Goal: Task Accomplishment & Management: Complete application form

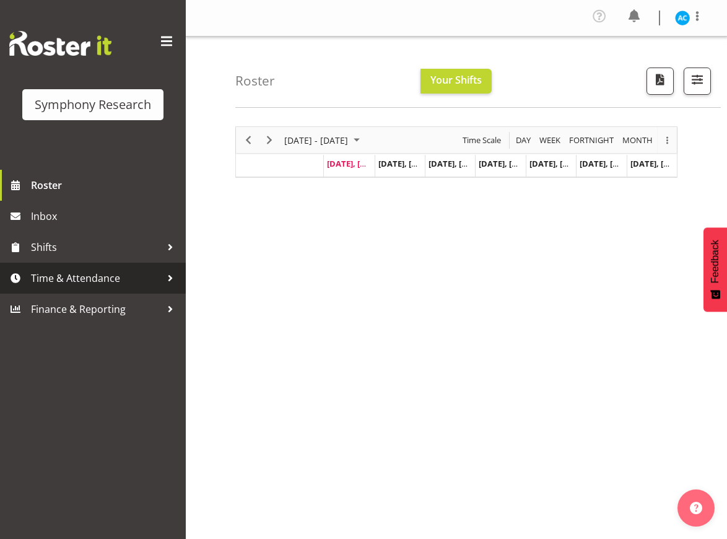
click at [77, 271] on span "Time & Attendance" at bounding box center [96, 278] width 130 height 19
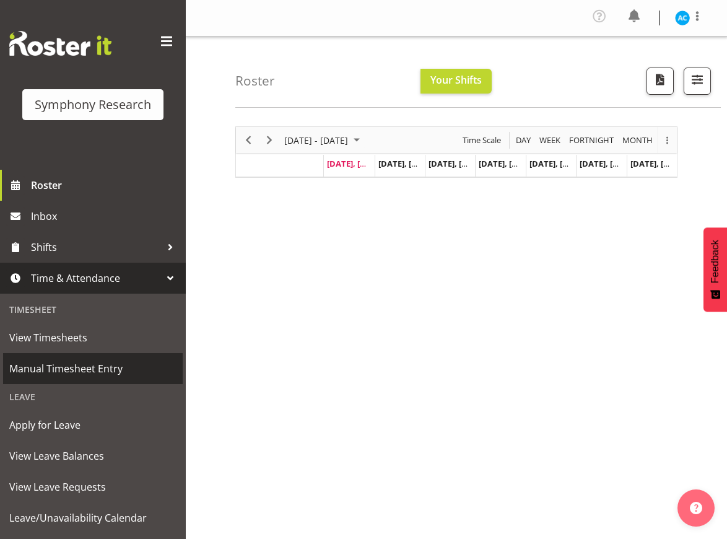
click at [76, 361] on span "Manual Timesheet Entry" at bounding box center [92, 368] width 167 height 19
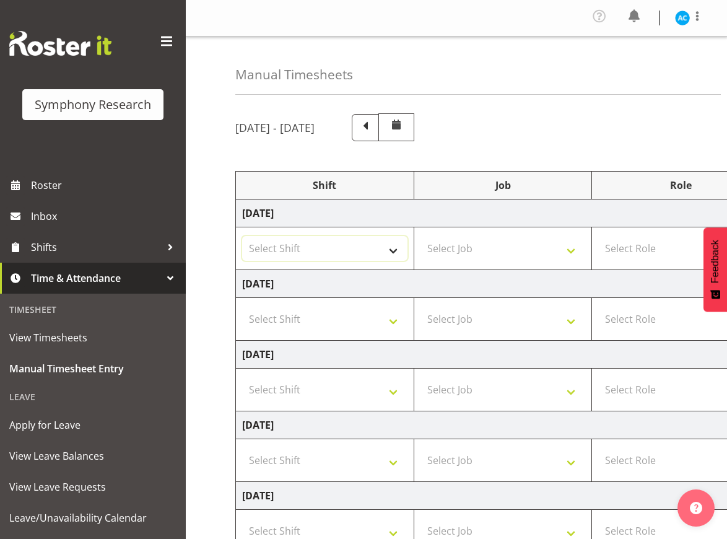
click at [324, 248] on select "Select Shift !!Weekend Residential (Roster IT Shift Label) *Business 9/10am ~ 4…" at bounding box center [324, 248] width 165 height 25
select select "26078"
click at [242, 236] on select "Select Shift !!Weekend Residential (Roster IT Shift Label) *Business 9/10am ~ 4…" at bounding box center [324, 248] width 165 height 25
click at [441, 252] on select "Select Job 550060 IF Admin 553492 World Poll Aus Wave 2 Main 2025 553493 World …" at bounding box center [503, 248] width 165 height 25
select select "10499"
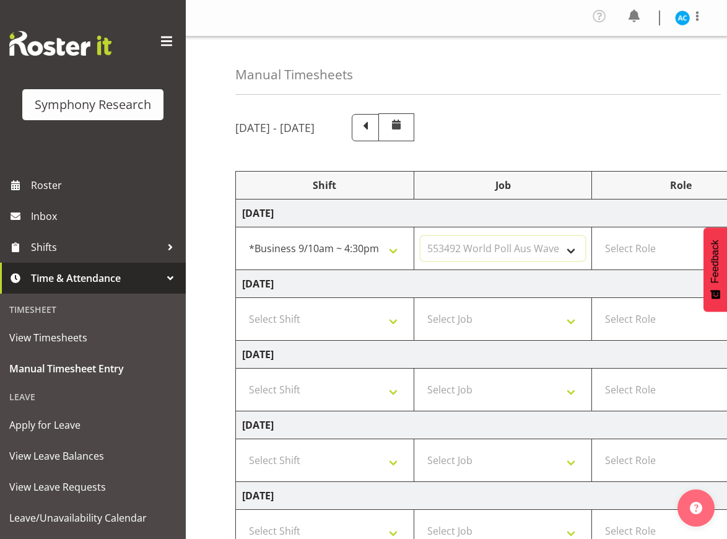
click at [421, 236] on select "Select Job 550060 IF Admin 553492 World Poll Aus Wave 2 Main 2025 553493 World …" at bounding box center [503, 248] width 165 height 25
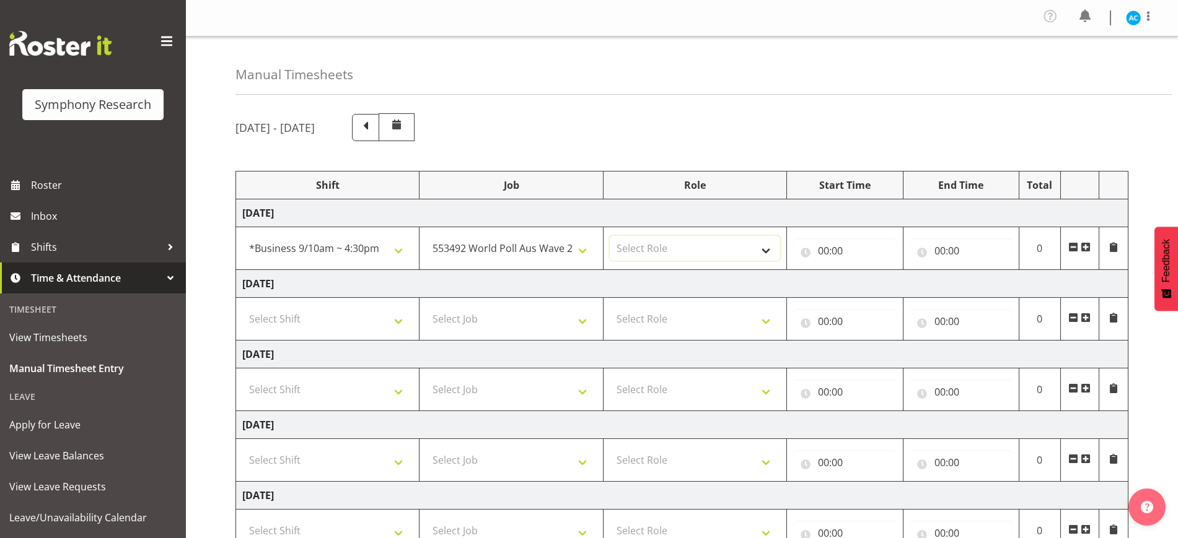
click at [644, 255] on select "Select Role Briefing Interviewing" at bounding box center [695, 248] width 170 height 25
select select "47"
click at [610, 236] on select "Select Role Briefing Interviewing" at bounding box center [695, 248] width 170 height 25
click at [727, 254] on input "00:00" at bounding box center [844, 251] width 103 height 25
click at [727, 285] on select "00 01 02 03 04 05 06 07 08 09 10 11 12 13 14 15 16 17 18 19 20 21 22 23" at bounding box center [878, 283] width 28 height 25
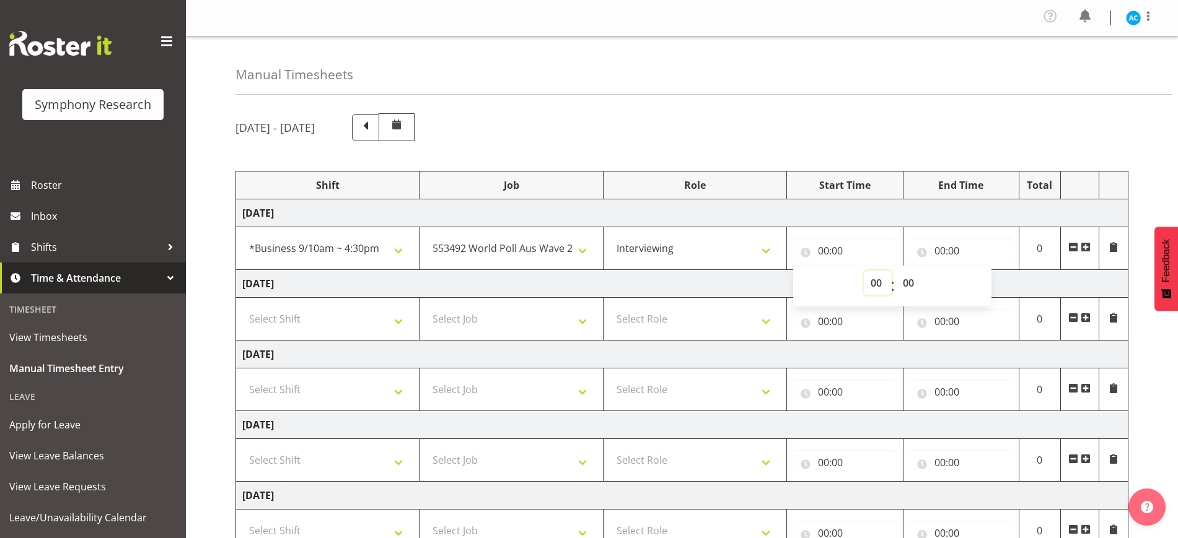
select select "13"
click at [727, 271] on select "00 01 02 03 04 05 06 07 08 09 10 11 12 13 14 15 16 17 18 19 20 21 22 23" at bounding box center [878, 283] width 28 height 25
type input "13:00"
click at [727, 256] on input "00:00" at bounding box center [960, 251] width 103 height 25
click at [727, 281] on select "00 01 02 03 04 05 06 07 08 09 10 11 12 13 14 15 16 17 18 19 20 21 22 23" at bounding box center [994, 283] width 28 height 25
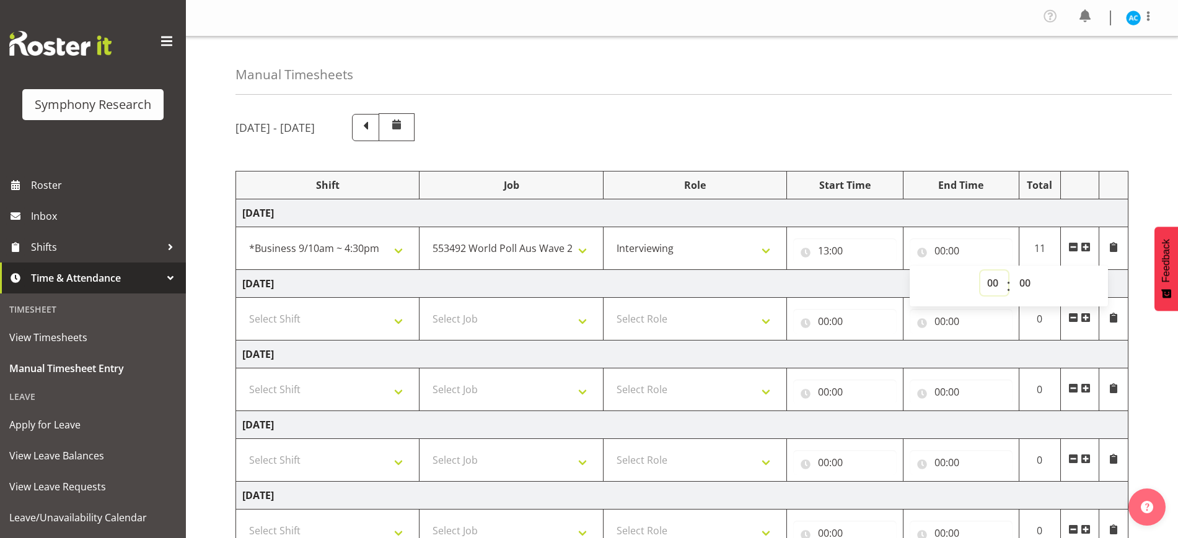
select select "17"
click at [727, 271] on select "00 01 02 03 04 05 06 07 08 09 10 11 12 13 14 15 16 17 18 19 20 21 22 23" at bounding box center [994, 283] width 28 height 25
type input "17:00"
click at [727, 291] on select "00 01 02 03 04 05 06 07 08 09 10 11 12 13 14 15 16 17 18 19 20 21 22 23 24 25 2…" at bounding box center [1026, 283] width 28 height 25
select select "55"
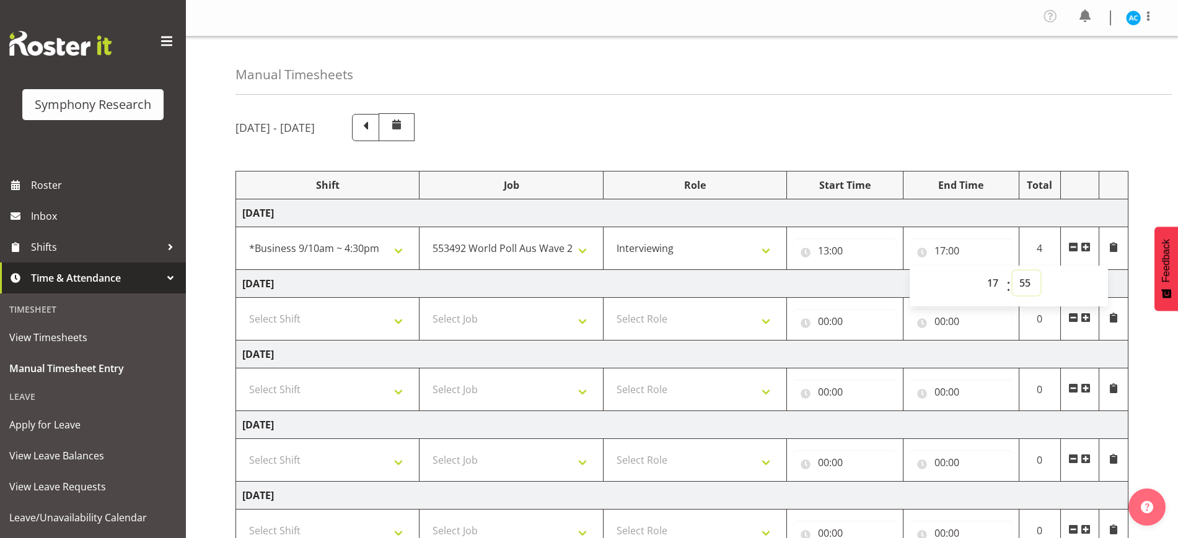
click at [727, 271] on select "00 01 02 03 04 05 06 07 08 09 10 11 12 13 14 15 16 17 18 19 20 21 22 23 24 25 2…" at bounding box center [1026, 283] width 28 height 25
type input "17:55"
click at [727, 163] on div "[DATE] - [DATE] Shift Job Role Start Time End Time Total [DATE] !!Weekend Resid…" at bounding box center [706, 433] width 942 height 659
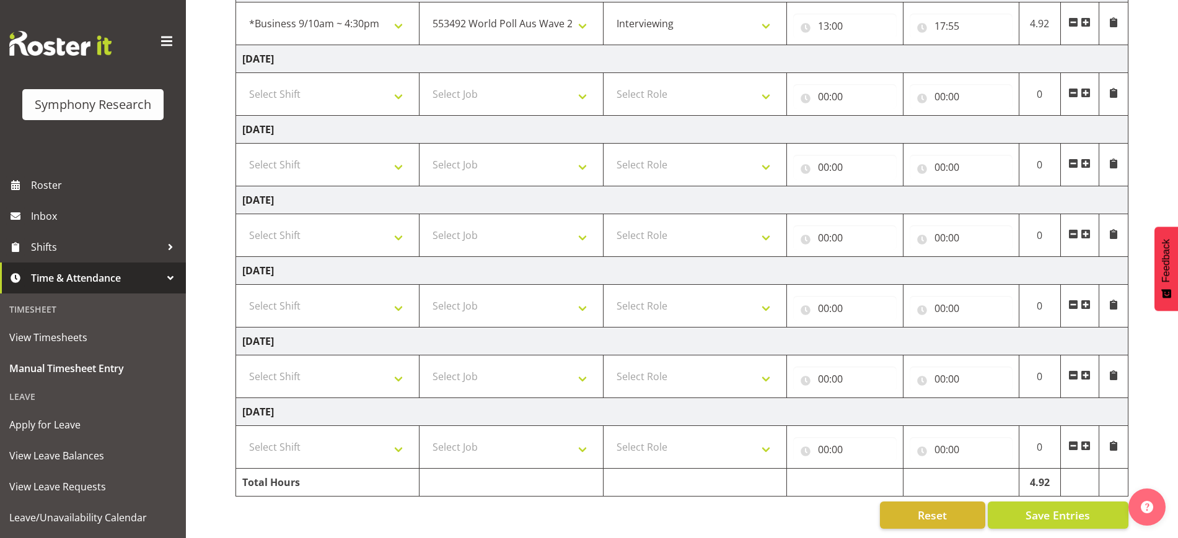
scroll to position [237, 0]
click at [727, 502] on button "Save Entries" at bounding box center [1058, 515] width 141 height 27
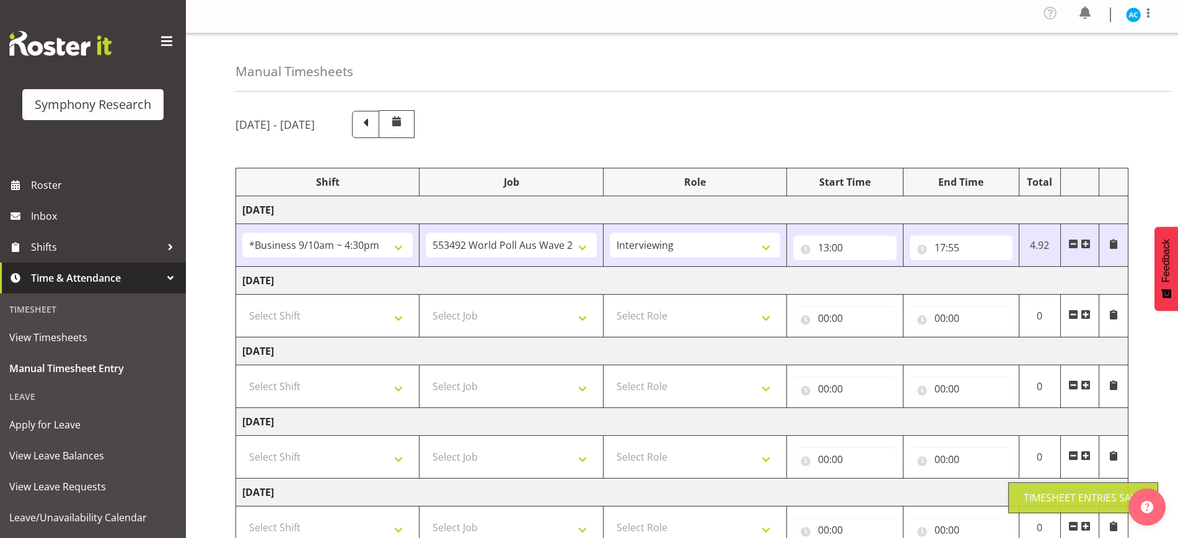
scroll to position [0, 0]
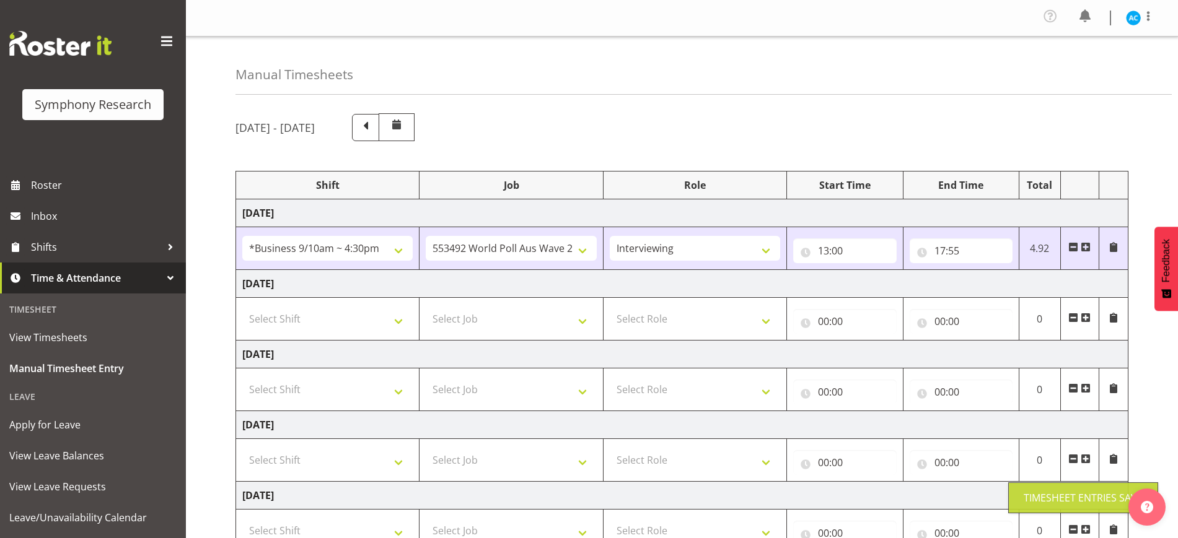
click at [727, 17] on div "Profile Log Out" at bounding box center [1102, 18] width 125 height 24
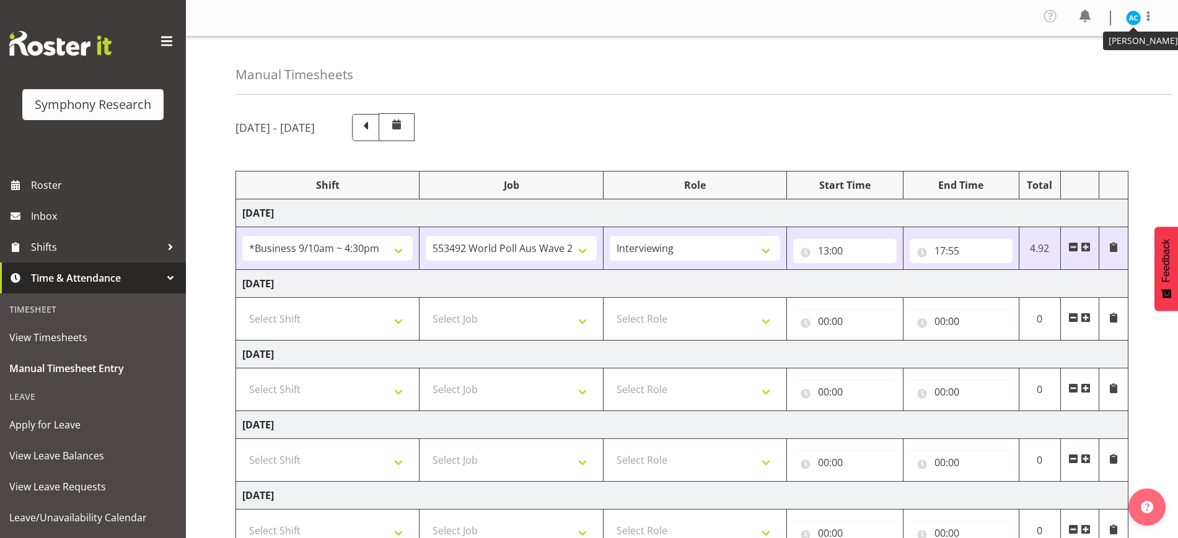
click at [727, 24] on figure at bounding box center [1133, 18] width 15 height 15
click at [727, 252] on input "17:55" at bounding box center [960, 251] width 103 height 25
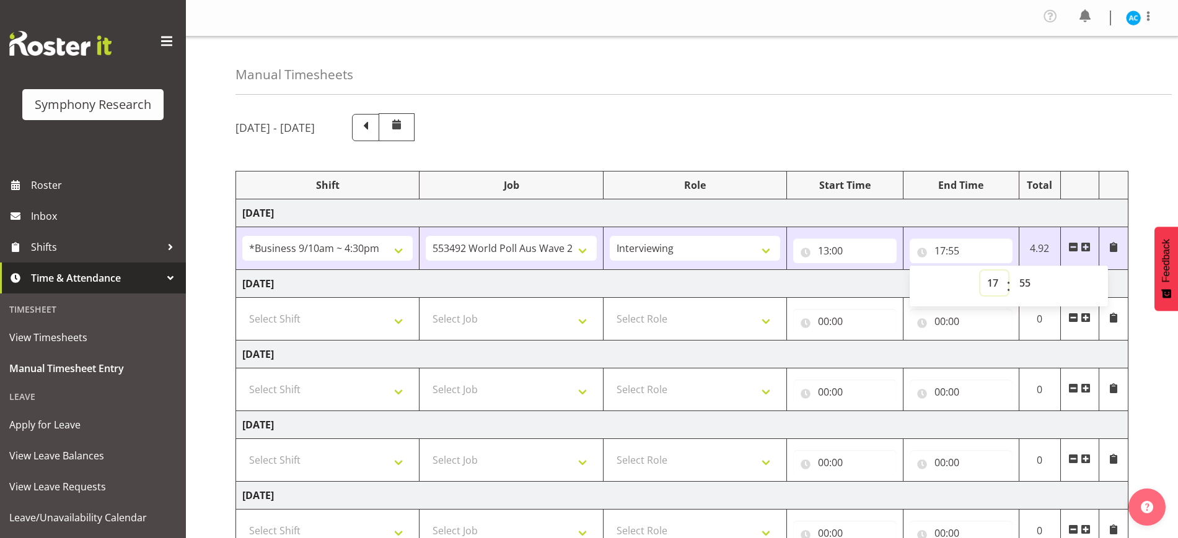
click at [727, 279] on select "00 01 02 03 04 05 06 07 08 09 10 11 12 13 14 15 16 17 18 19 20 21 22 23" at bounding box center [994, 283] width 28 height 25
select select "15"
click at [727, 271] on select "00 01 02 03 04 05 06 07 08 09 10 11 12 13 14 15 16 17 18 19 20 21 22 23" at bounding box center [994, 283] width 28 height 25
type input "15:55"
click at [727, 282] on select "00 01 02 03 04 05 06 07 08 09 10 11 12 13 14 15 16 17 18 19 20 21 22 23 24 25 2…" at bounding box center [1026, 283] width 28 height 25
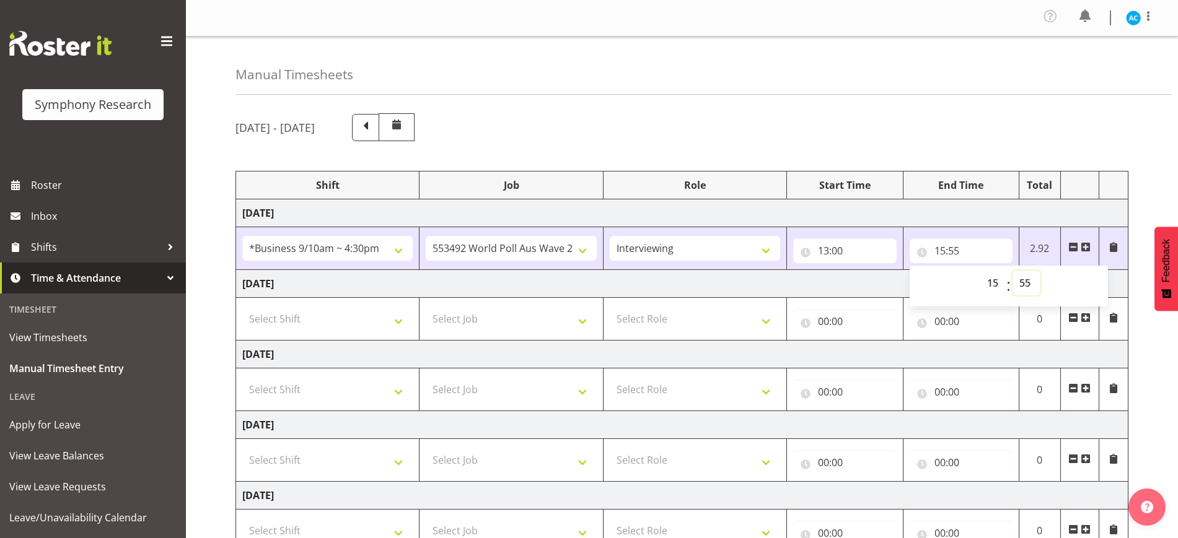
select select "51"
type input "15:51"
click at [727, 282] on select "00 01 02 03 04 05 06 07 08 09 10 11 12 13 14 15 16 17 18 19 20 21 22 23 24 25 2…" at bounding box center [1026, 283] width 28 height 25
select select "15"
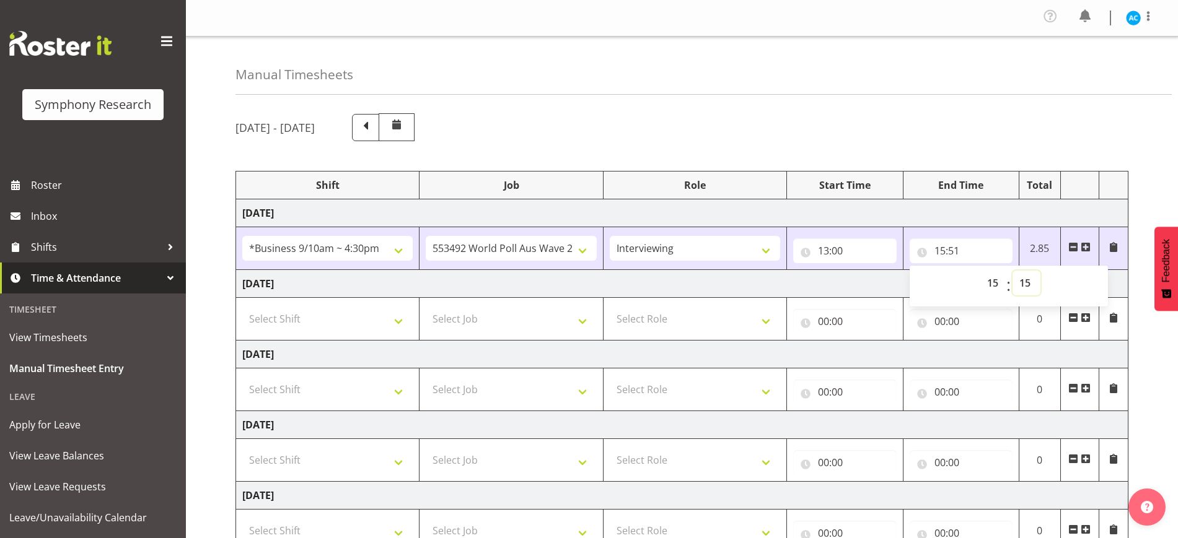
click at [727, 271] on select "00 01 02 03 04 05 06 07 08 09 10 11 12 13 14 15 16 17 18 19 20 21 22 23 24 25 2…" at bounding box center [1026, 283] width 28 height 25
type input "15:15"
click at [727, 245] on span at bounding box center [1085, 247] width 10 height 10
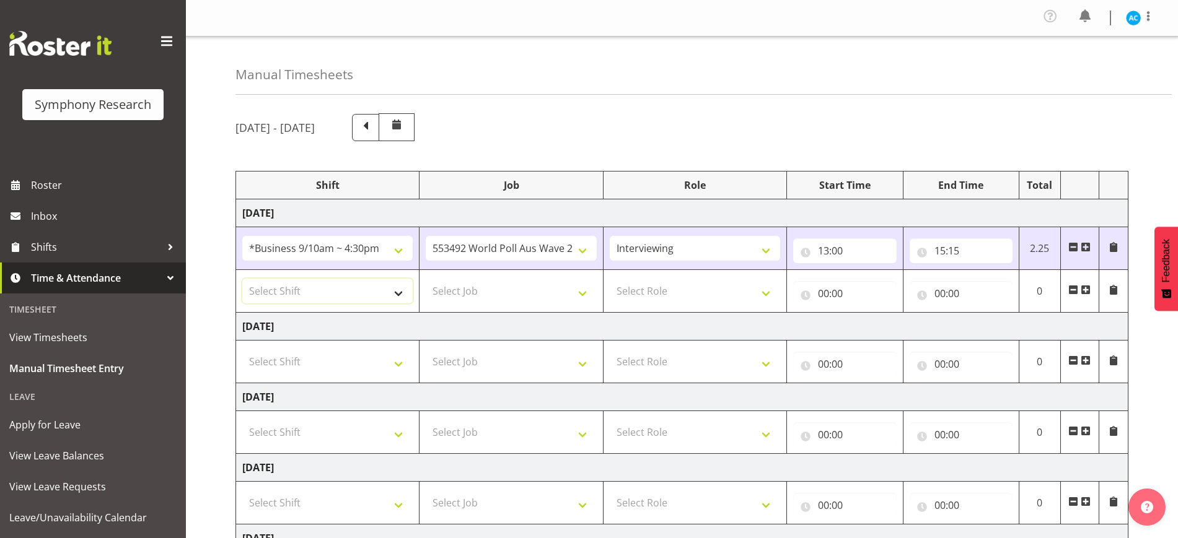
click at [377, 287] on select "Select Shift !!Weekend Residential (Roster IT Shift Label) *Business 9/10am ~ 4…" at bounding box center [327, 291] width 170 height 25
select select "26078"
click at [242, 279] on select "Select Shift !!Weekend Residential (Roster IT Shift Label) *Business 9/10am ~ 4…" at bounding box center [327, 291] width 170 height 25
click at [506, 290] on select "Select Job 550060 IF Admin 553492 World Poll Aus Wave 2 Main 2025 553493 World …" at bounding box center [511, 291] width 170 height 25
select select "10499"
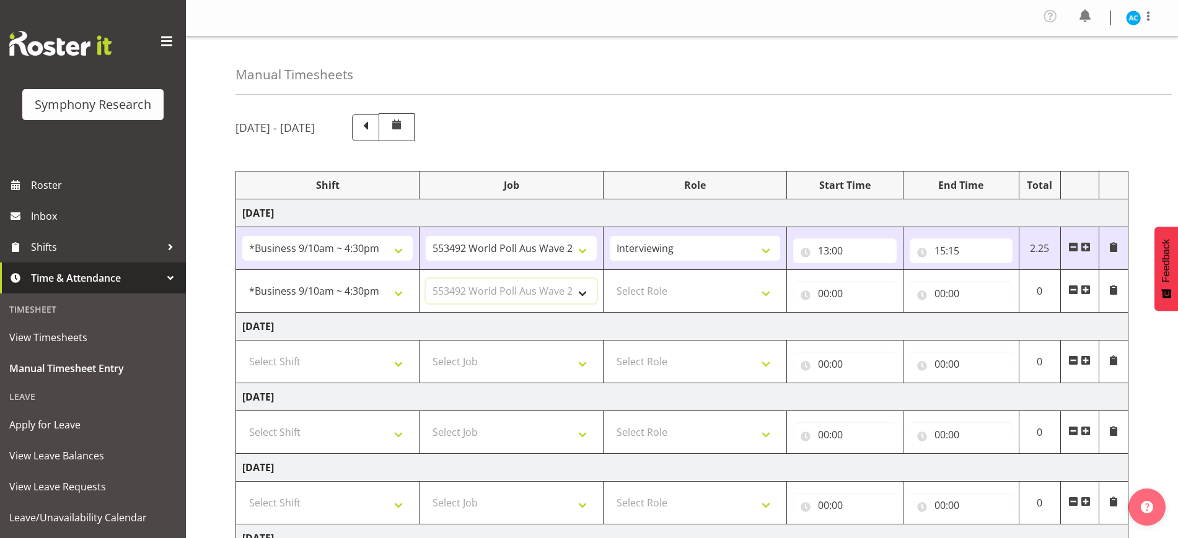
click at [426, 279] on select "Select Job 550060 IF Admin 553492 World Poll Aus Wave 2 Main 2025 553493 World …" at bounding box center [511, 291] width 170 height 25
click at [646, 300] on select "Select Role Briefing Interviewing" at bounding box center [695, 291] width 170 height 25
select select "47"
click at [610, 279] on select "Select Role Briefing Interviewing" at bounding box center [695, 291] width 170 height 25
click at [727, 284] on input "00:00" at bounding box center [844, 293] width 103 height 25
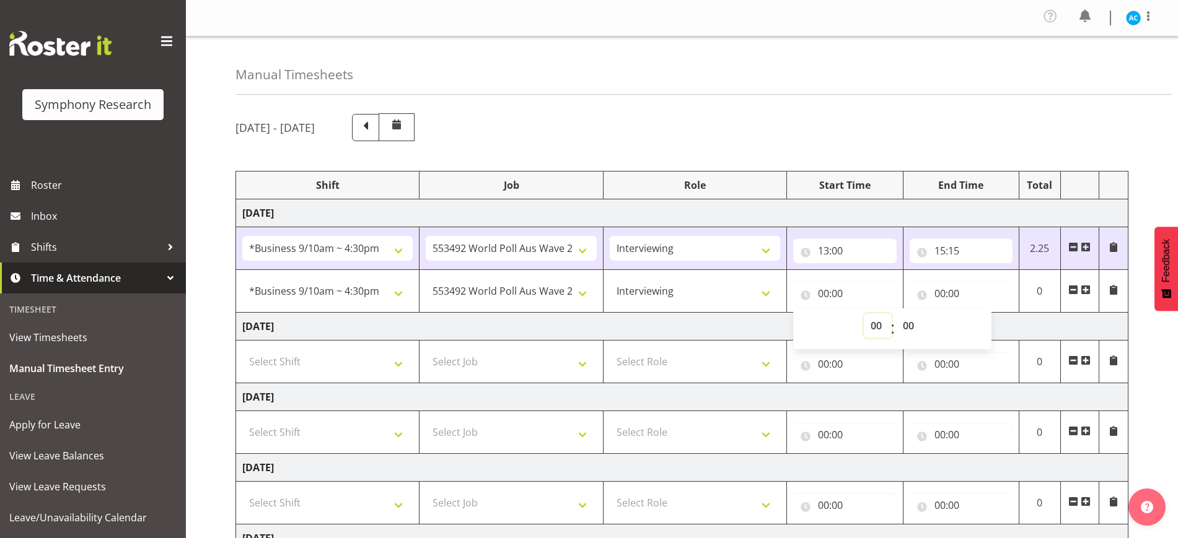
click at [727, 326] on select "00 01 02 03 04 05 06 07 08 09 10 11 12 13 14 15 16 17 18 19 20 21 22 23" at bounding box center [878, 325] width 28 height 25
select select "15"
click at [727, 313] on select "00 01 02 03 04 05 06 07 08 09 10 11 12 13 14 15 16 17 18 19 20 21 22 23" at bounding box center [878, 325] width 28 height 25
type input "15:00"
select select "40"
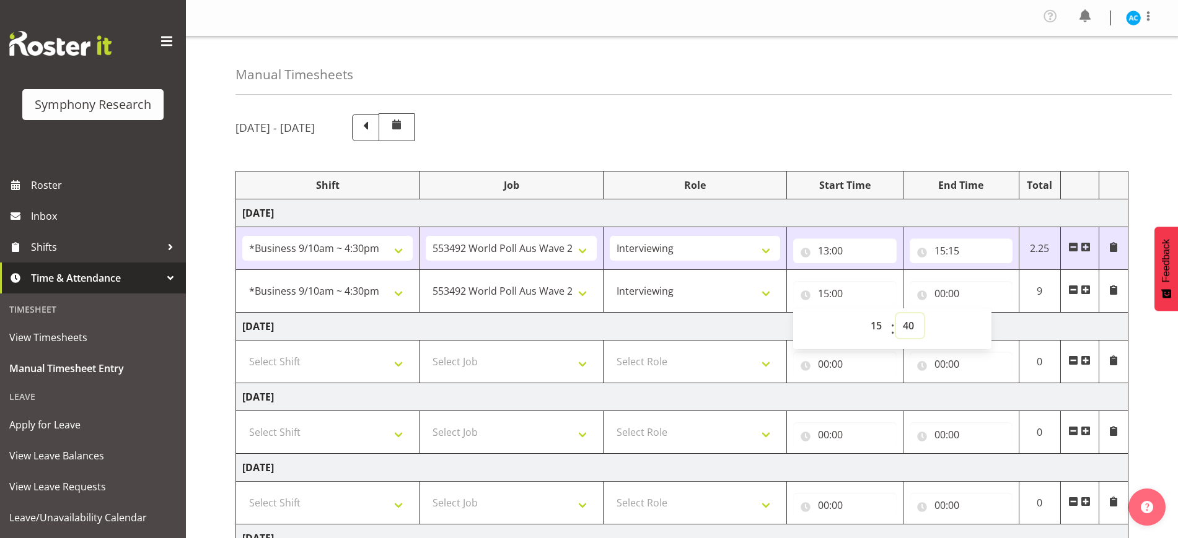
type input "15:40"
select select "45"
type input "15:45"
click at [727, 289] on input "00:00" at bounding box center [960, 293] width 103 height 25
select select "10"
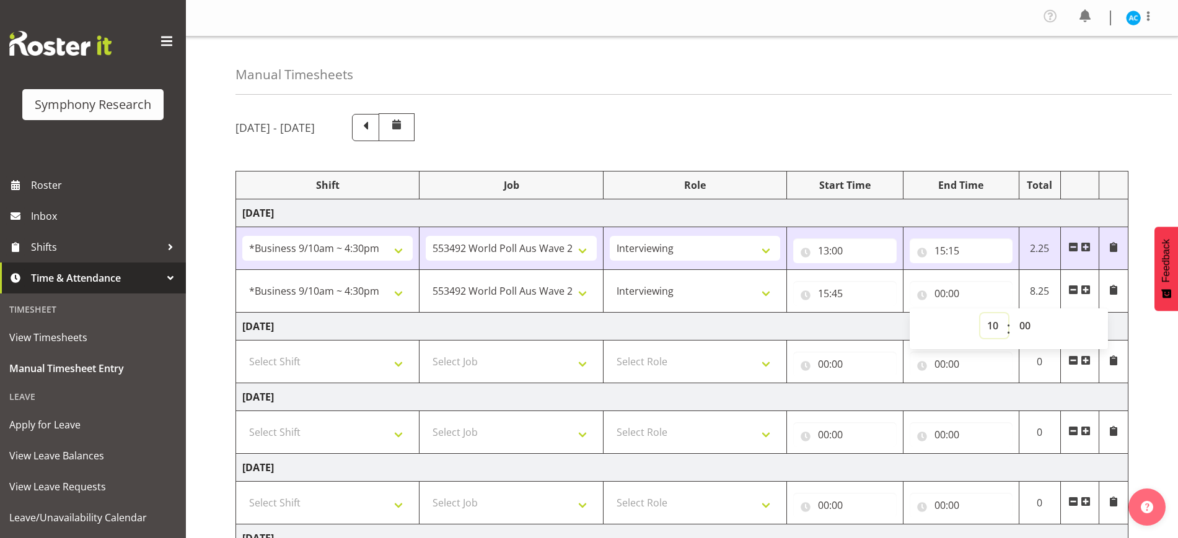
type input "10:00"
select select "17"
type input "17:00"
select select "50"
type input "17:50"
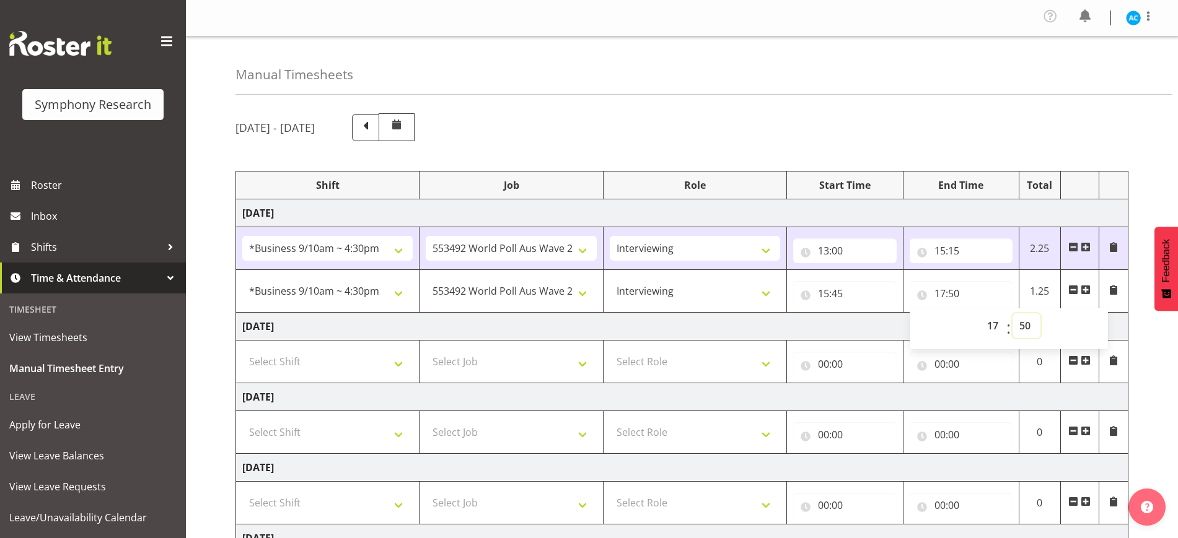
select select "51"
type input "17:51"
select select "52"
type input "17:52"
select select "53"
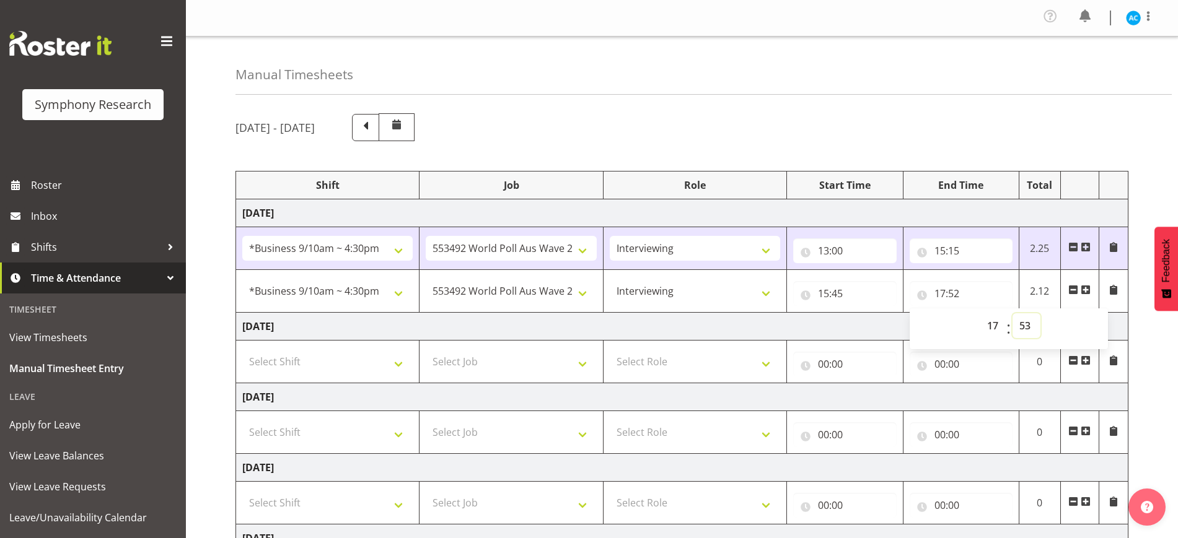
type input "17:53"
select select "54"
type input "17:54"
select select "55"
type input "17:55"
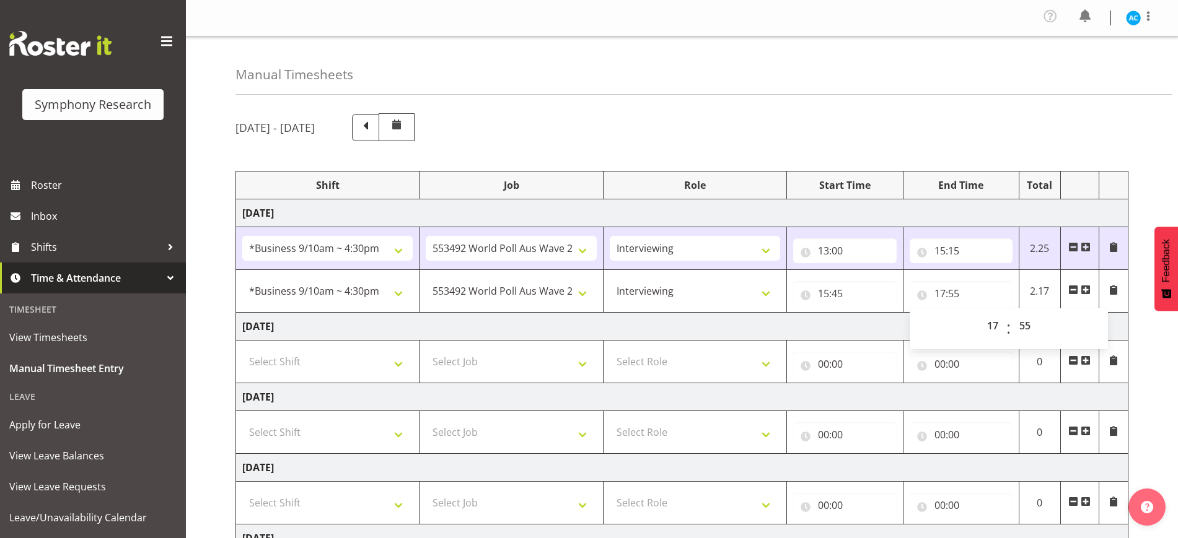
click at [727, 345] on div "[DATE] - [DATE] Shift Job Role Start Time End Time Total [DATE] !!Weekend Resid…" at bounding box center [706, 455] width 942 height 702
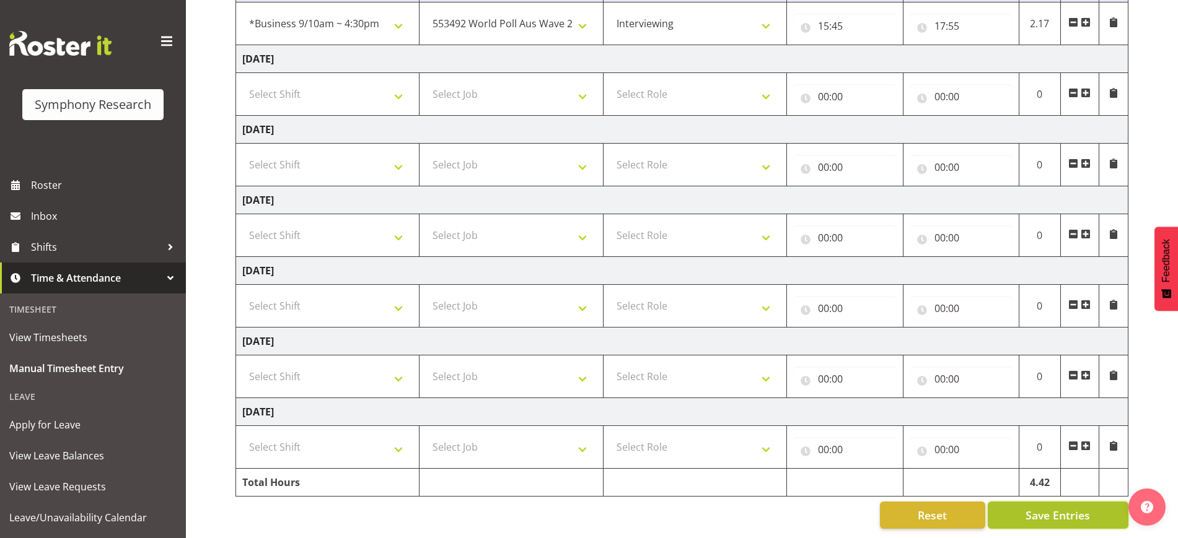
click at [727, 515] on button "Save Entries" at bounding box center [1058, 515] width 141 height 27
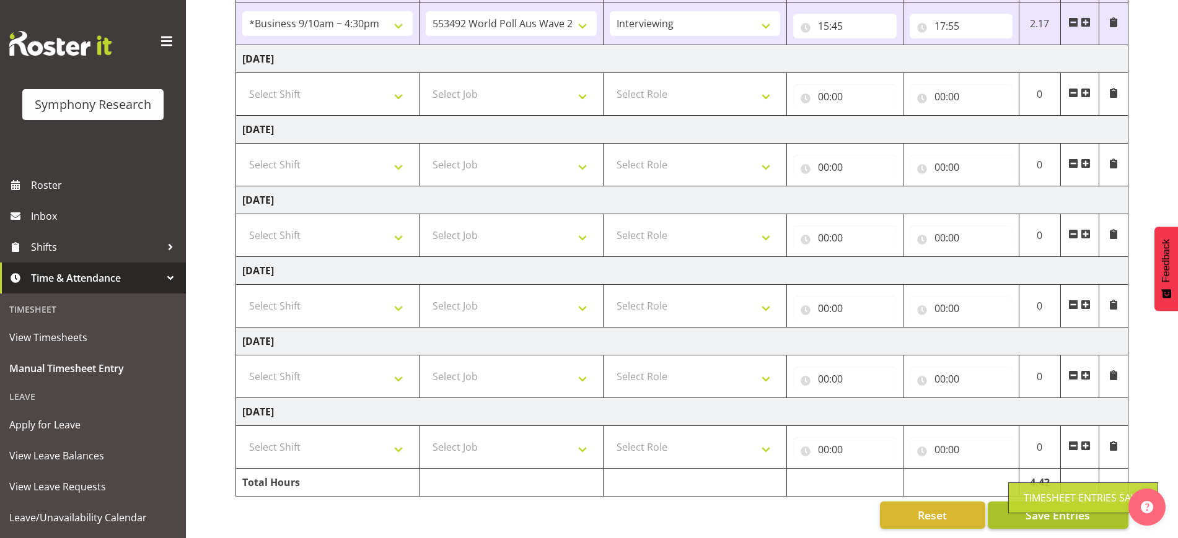
click at [727, 506] on div "Timesheet Entries Save" at bounding box center [1083, 498] width 150 height 31
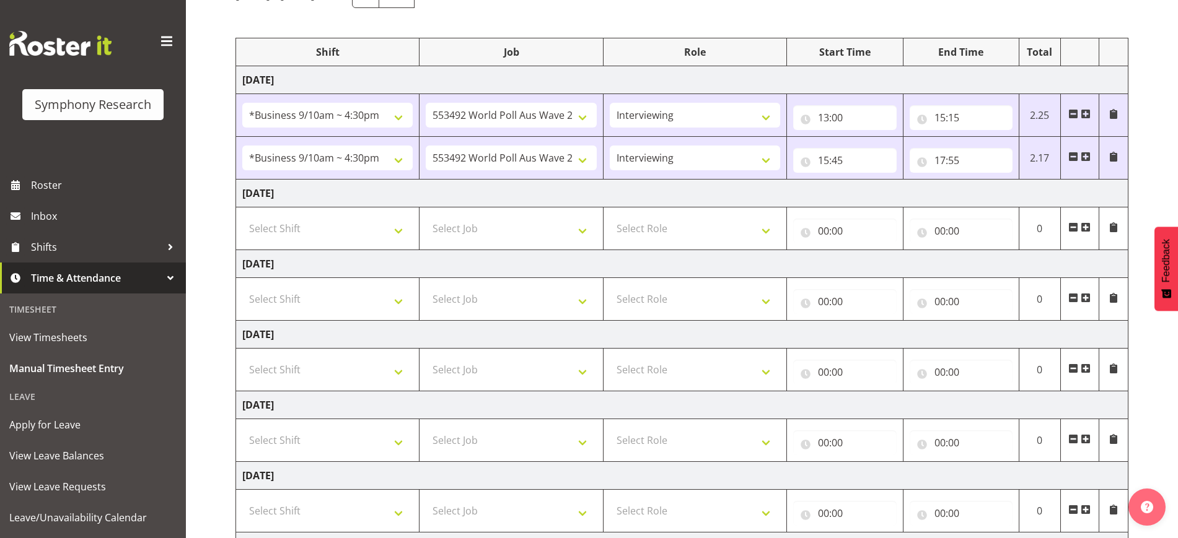
scroll to position [0, 0]
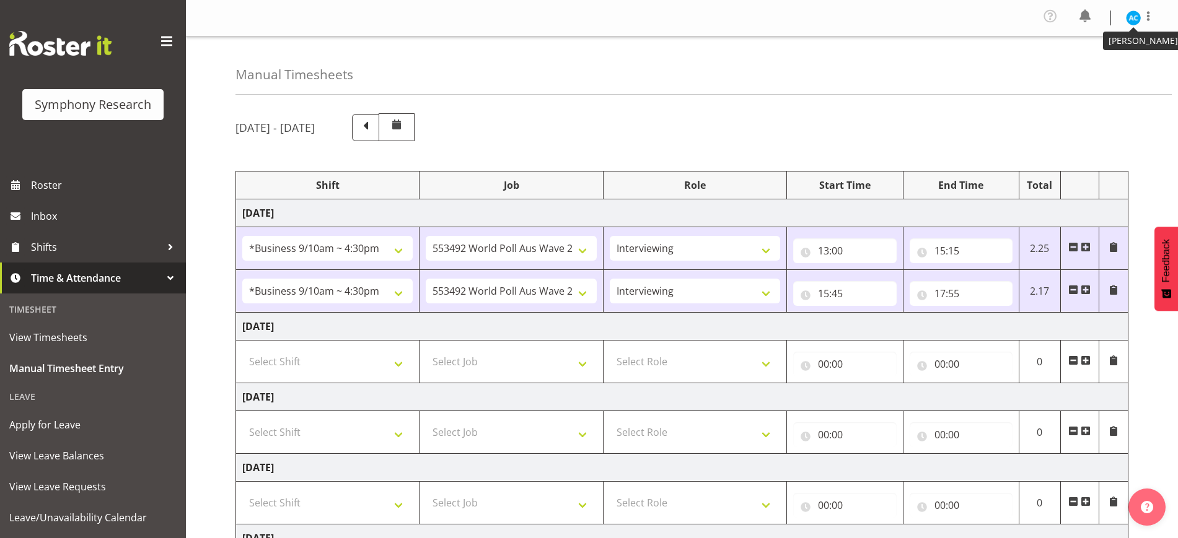
click at [727, 12] on img at bounding box center [1133, 18] width 15 height 15
click at [727, 63] on link "Log Out" at bounding box center [1095, 68] width 119 height 22
